Goal: Find specific page/section: Find specific page/section

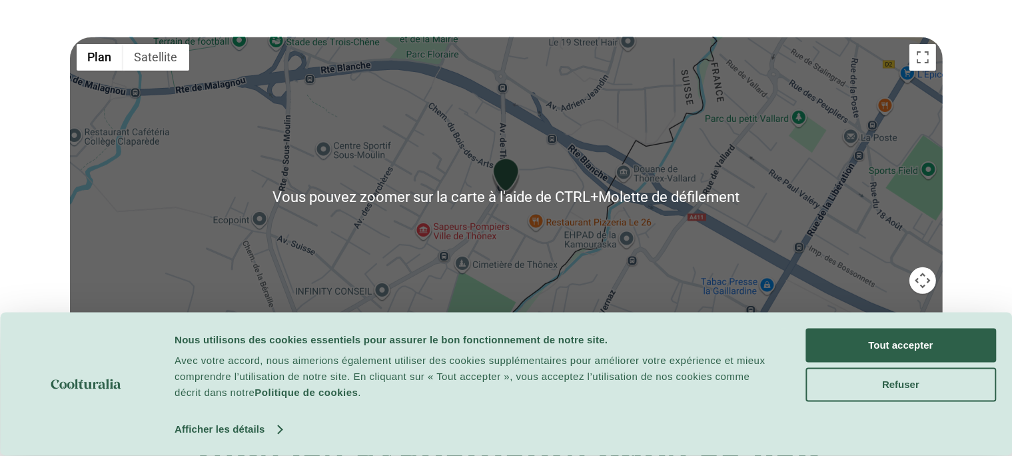
scroll to position [633, 0]
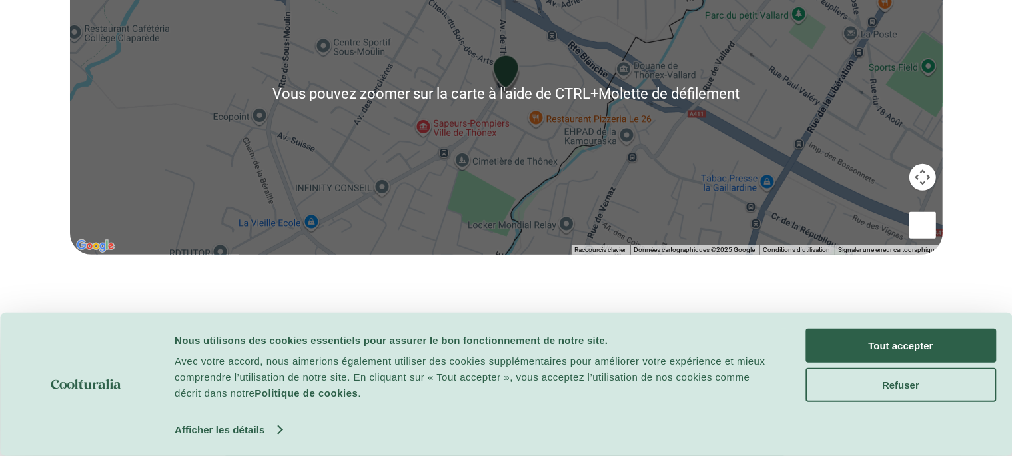
click at [571, 180] on div at bounding box center [506, 94] width 873 height 321
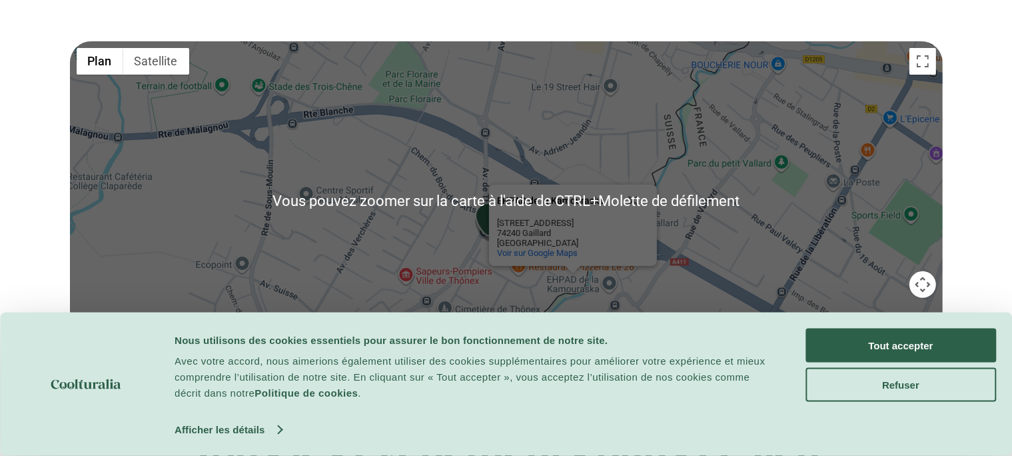
scroll to position [563, 0]
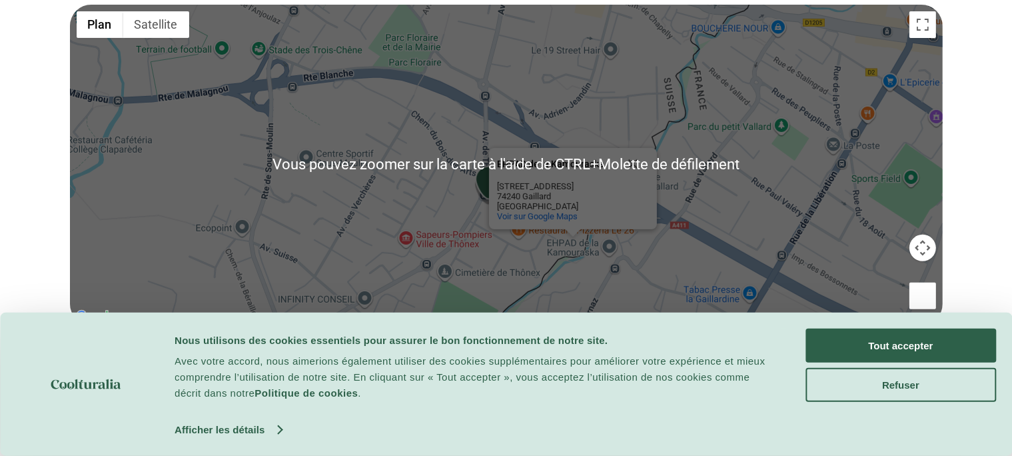
click at [471, 164] on div "EHPAD de la Kamouraska EHPAD de la Kamouraska [STREET_ADDRESS] Voir sur Google …" at bounding box center [506, 165] width 873 height 321
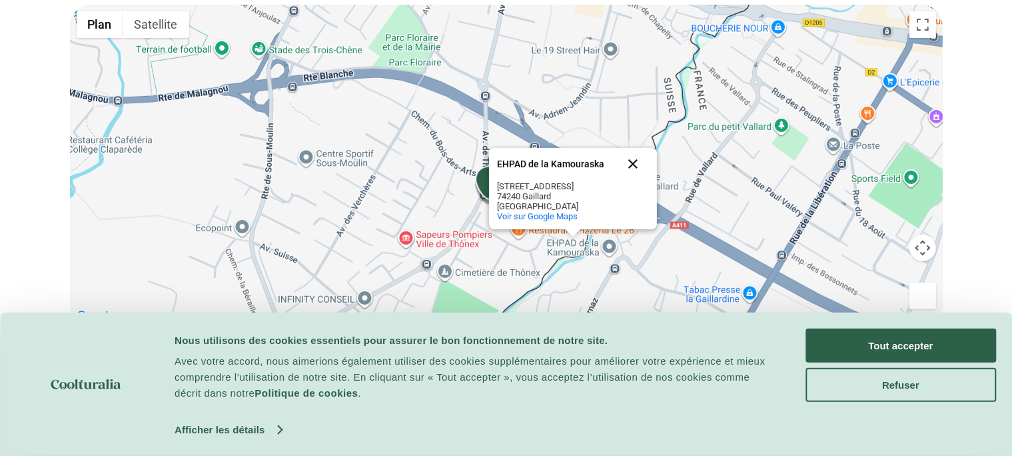
click at [636, 180] on button "Fermer" at bounding box center [633, 164] width 32 height 32
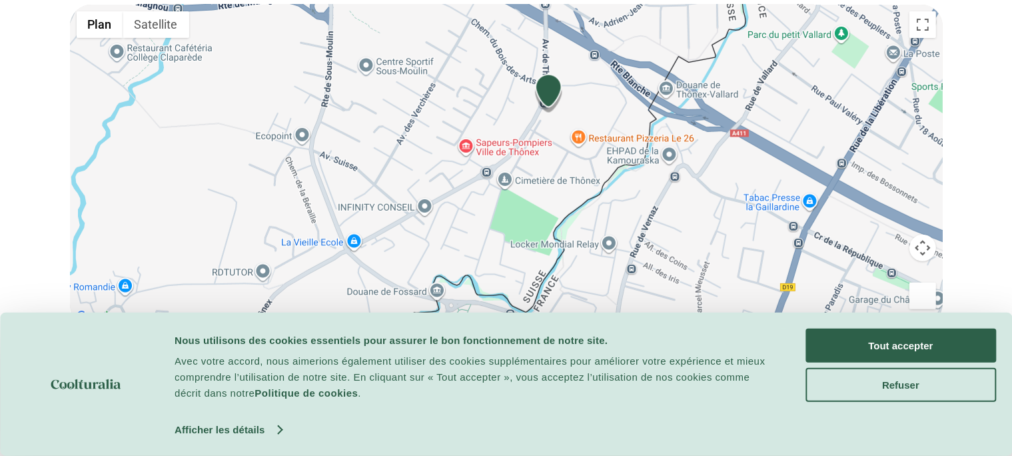
drag, startPoint x: 527, startPoint y: 229, endPoint x: 593, endPoint y: 129, distance: 119.8
click at [593, 129] on div at bounding box center [506, 165] width 873 height 321
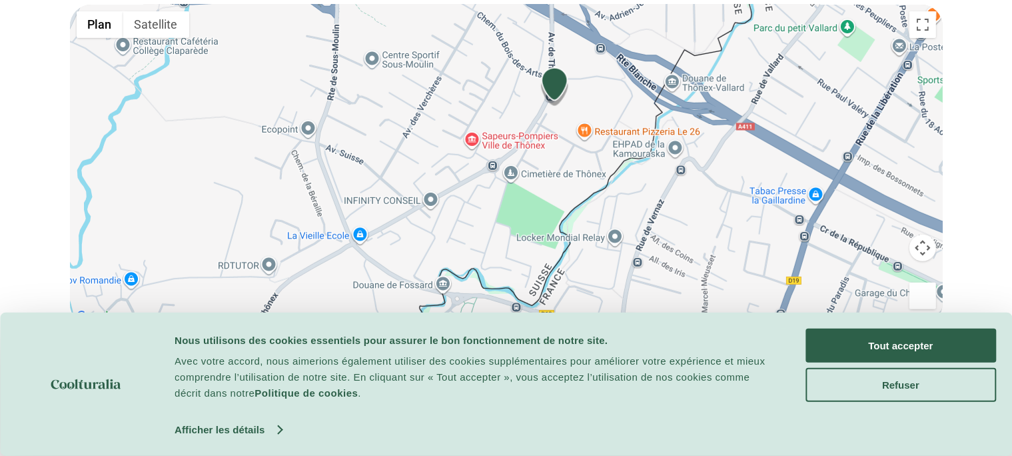
click at [551, 107] on img "Chemin du Bois-des-Arts 62, 1226 Thônex" at bounding box center [555, 87] width 29 height 40
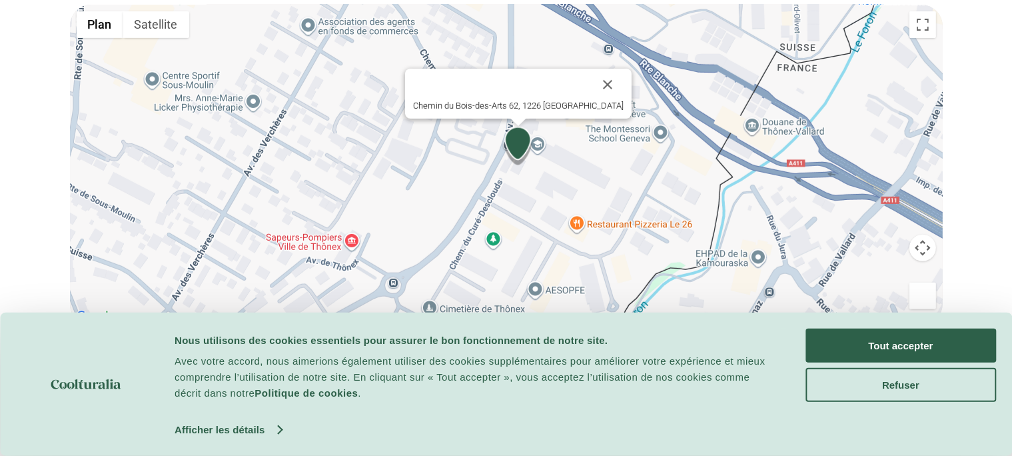
drag, startPoint x: 537, startPoint y: 205, endPoint x: 551, endPoint y: 252, distance: 49.3
click at [551, 255] on div "Chemin du Bois-des-Arts 62, 1226 [GEOGRAPHIC_DATA]" at bounding box center [506, 165] width 873 height 321
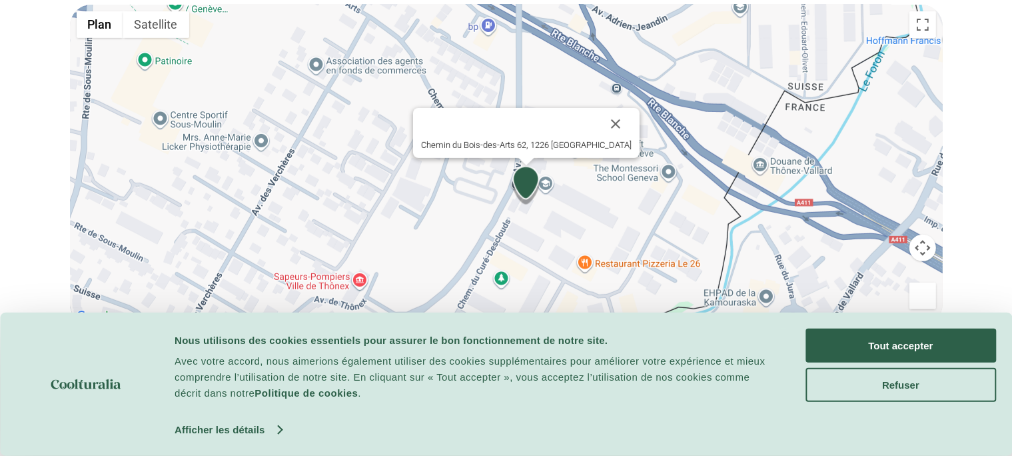
drag, startPoint x: 551, startPoint y: 221, endPoint x: 563, endPoint y: 259, distance: 40.5
click at [561, 261] on div "Chemin du Bois-des-Arts 62, 1226 [GEOGRAPHIC_DATA]" at bounding box center [506, 165] width 873 height 321
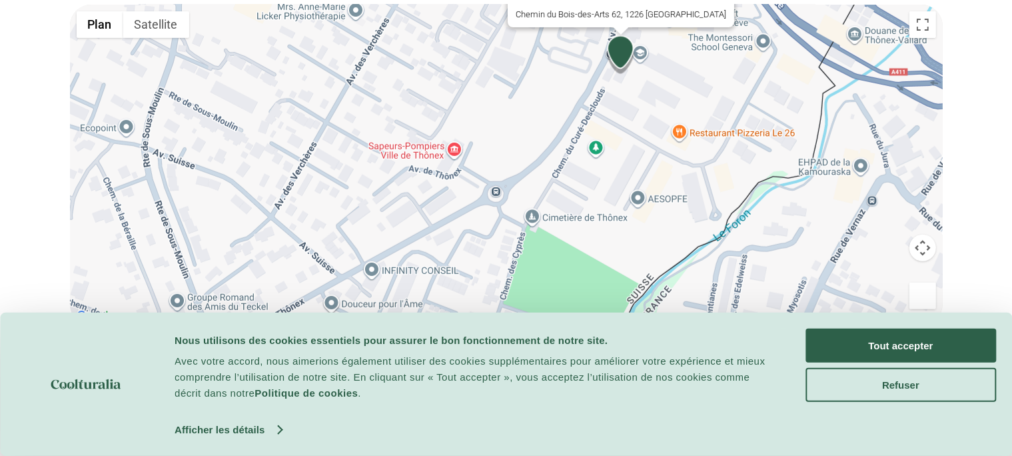
drag, startPoint x: 590, startPoint y: 241, endPoint x: 681, endPoint y: 117, distance: 154.5
click at [681, 117] on div "Chemin du Bois-des-Arts 62, 1226 [GEOGRAPHIC_DATA]" at bounding box center [506, 165] width 873 height 321
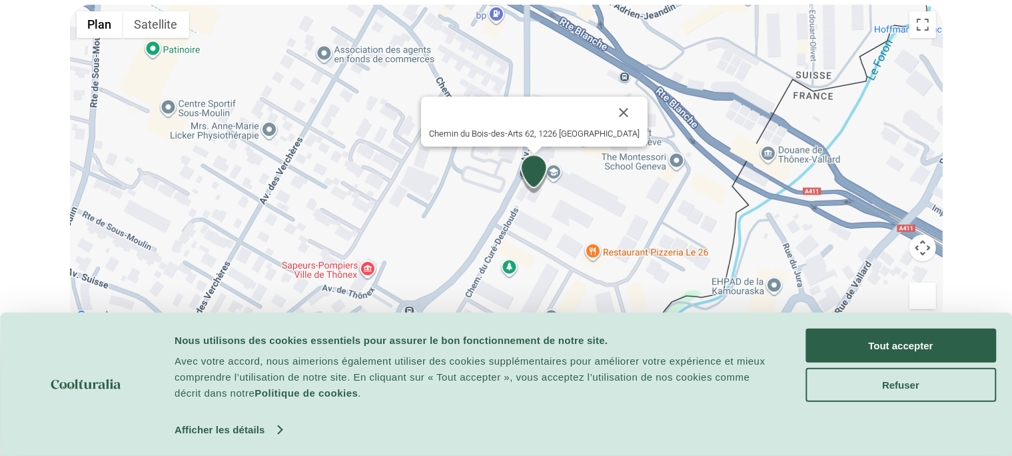
drag, startPoint x: 662, startPoint y: 186, endPoint x: 574, endPoint y: 300, distance: 144.0
click at [574, 300] on div "Chemin du Bois-des-Arts 62, 1226 [GEOGRAPHIC_DATA]" at bounding box center [506, 165] width 873 height 321
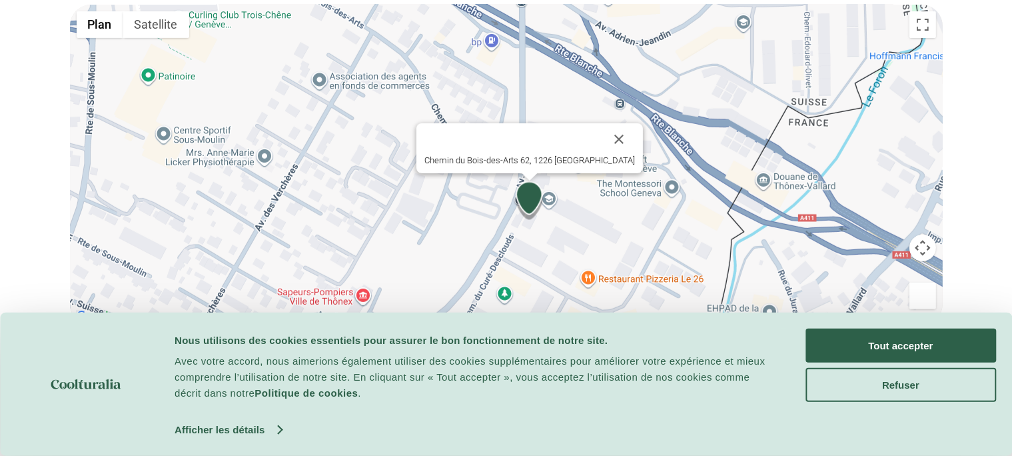
drag, startPoint x: 580, startPoint y: 247, endPoint x: 577, endPoint y: 275, distance: 28.9
click at [577, 275] on div "Chemin du Bois-des-Arts 62, 1226 [GEOGRAPHIC_DATA]" at bounding box center [506, 165] width 873 height 321
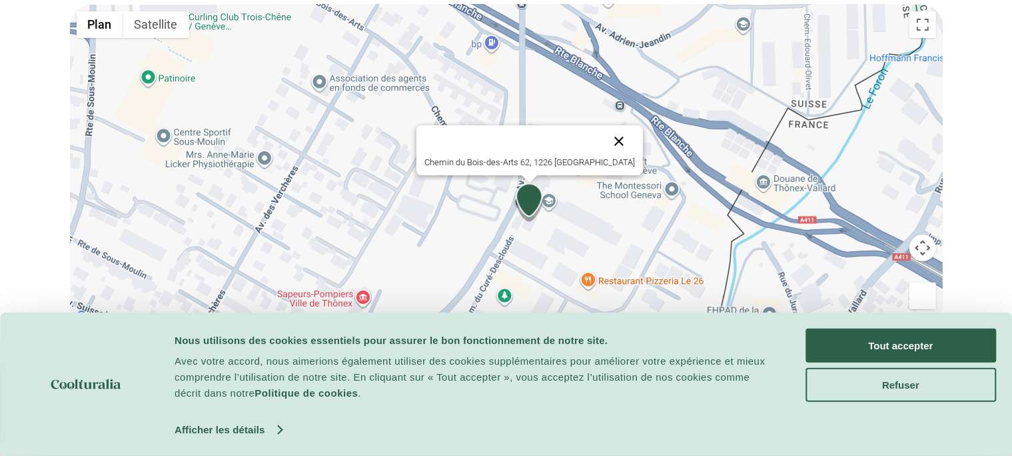
click at [603, 157] on button "Fermer" at bounding box center [619, 141] width 32 height 32
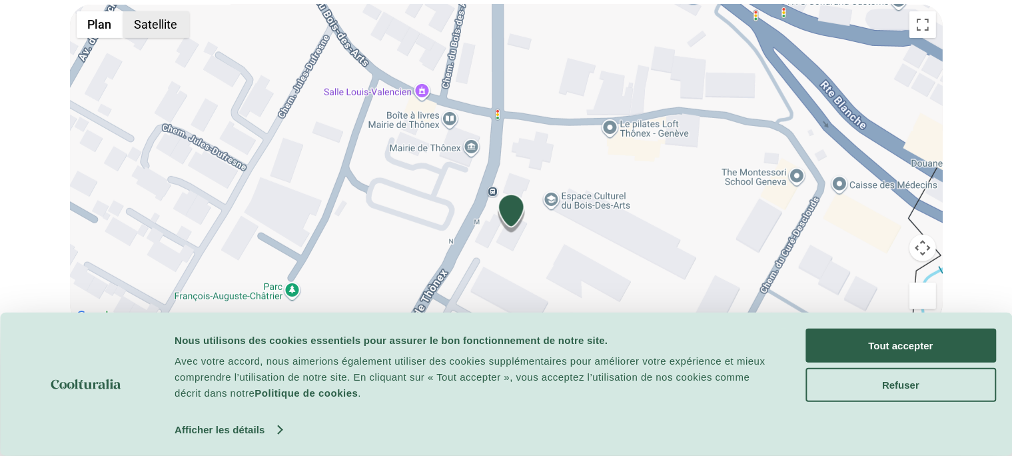
click at [150, 38] on button "Satellite" at bounding box center [156, 24] width 66 height 27
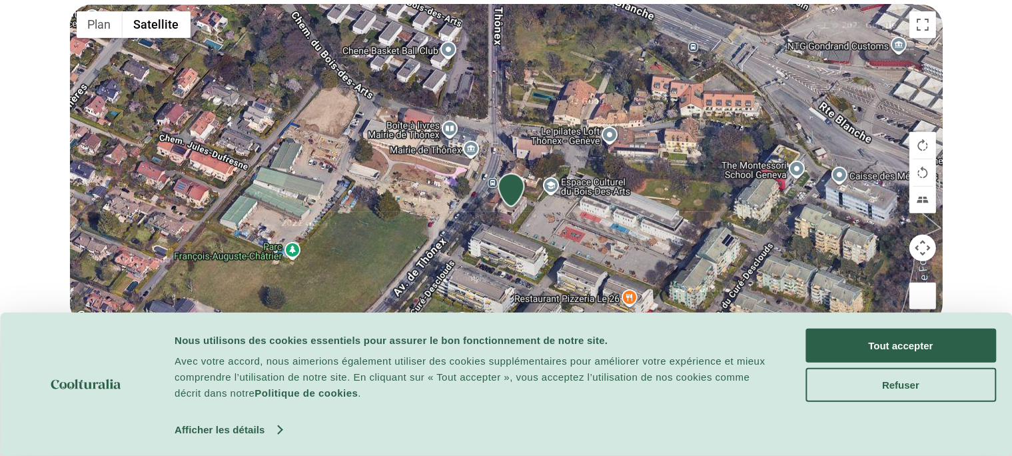
click at [541, 260] on div at bounding box center [506, 165] width 873 height 321
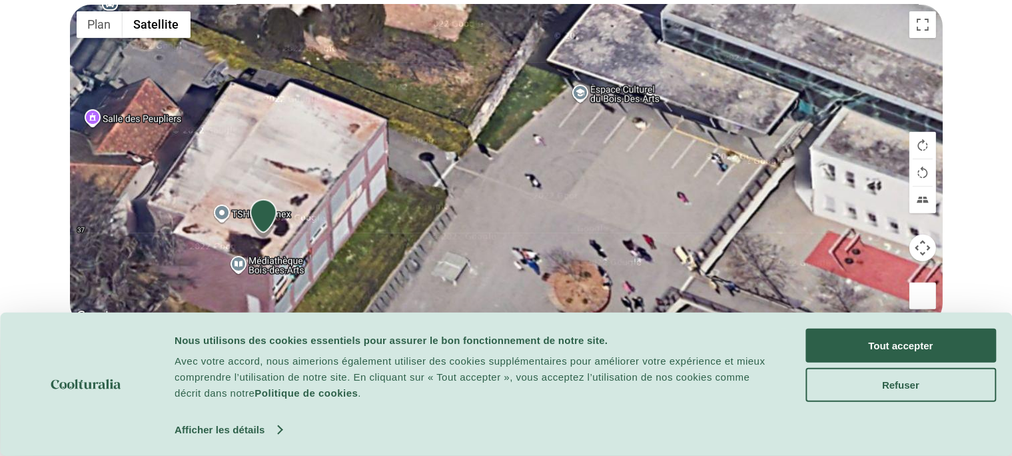
drag, startPoint x: 542, startPoint y: 239, endPoint x: 545, endPoint y: 218, distance: 20.9
click at [511, 252] on div at bounding box center [506, 165] width 873 height 321
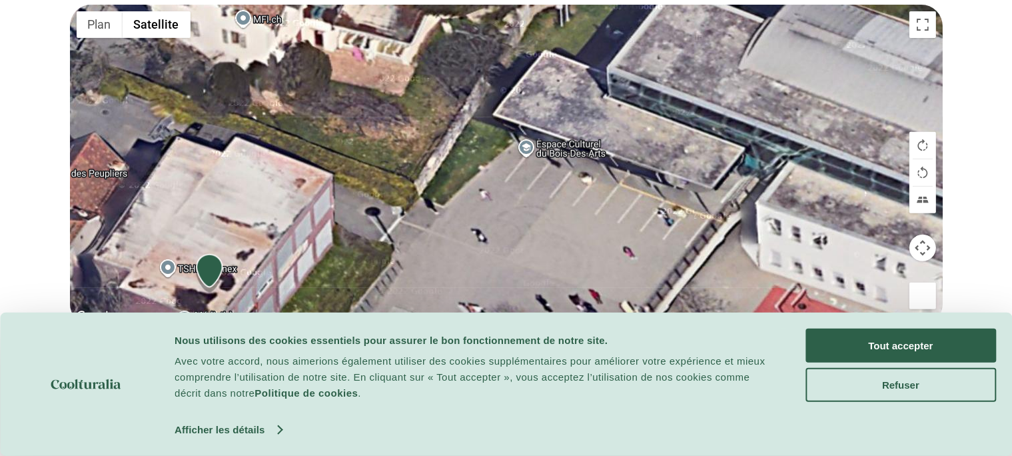
drag, startPoint x: 565, startPoint y: 196, endPoint x: 524, endPoint y: 241, distance: 61.3
click at [517, 247] on div at bounding box center [506, 165] width 873 height 321
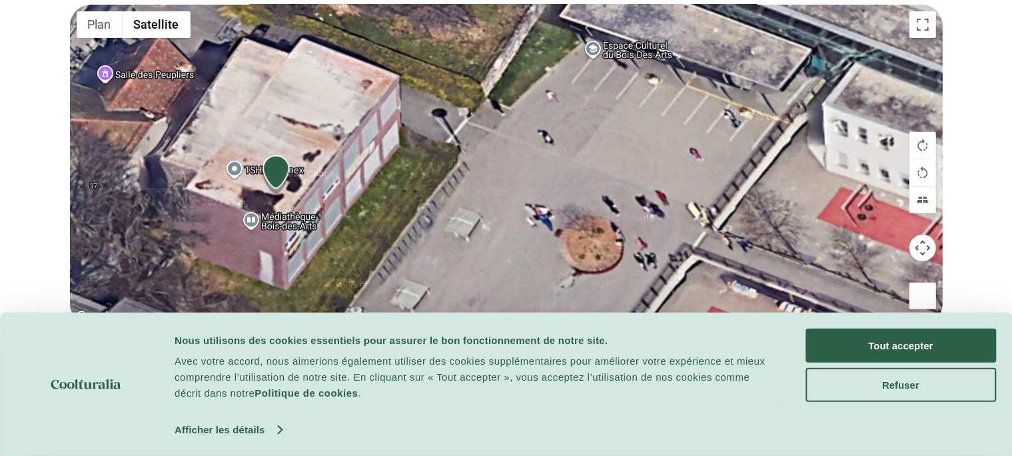
drag, startPoint x: 525, startPoint y: 227, endPoint x: 585, endPoint y: 135, distance: 109.6
click at [585, 135] on div at bounding box center [506, 165] width 873 height 321
